Goal: Find specific page/section: Find specific page/section

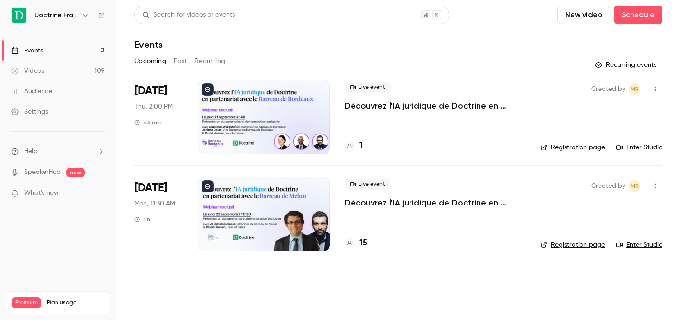
click at [75, 15] on h6 "Doctrine France" at bounding box center [56, 15] width 44 height 9
click at [83, 14] on icon "button" at bounding box center [85, 15] width 7 height 7
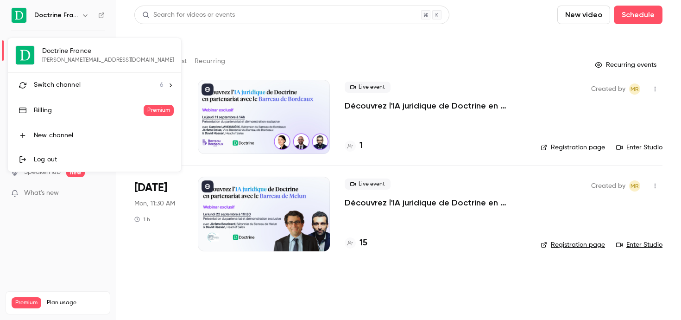
click at [74, 92] on li "Switch channel 6" at bounding box center [94, 85] width 173 height 25
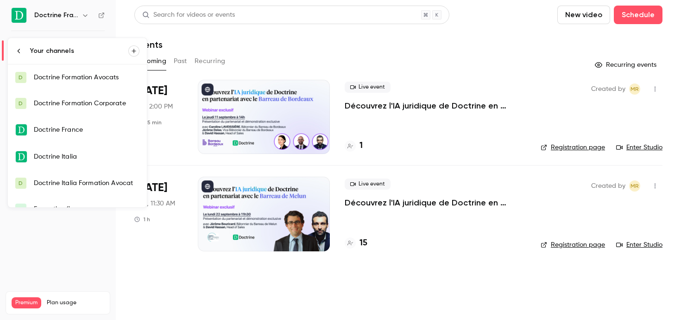
click at [76, 79] on div "Doctrine Formation Avocats" at bounding box center [87, 77] width 106 height 9
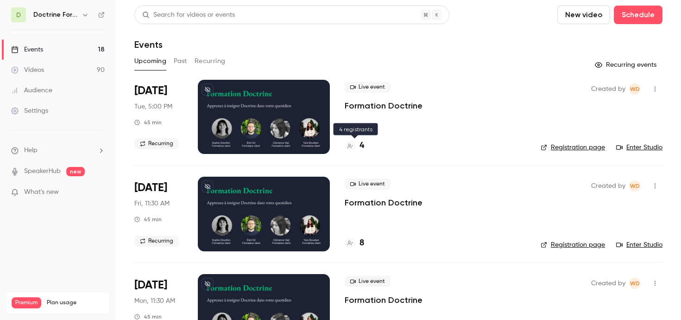
click at [358, 149] on div "4" at bounding box center [354, 145] width 19 height 13
